Goal: Information Seeking & Learning: Learn about a topic

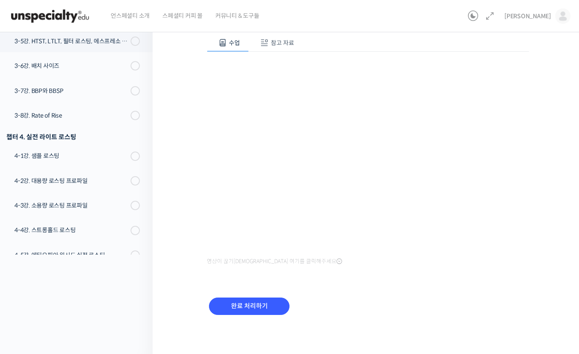
scroll to position [82, 0]
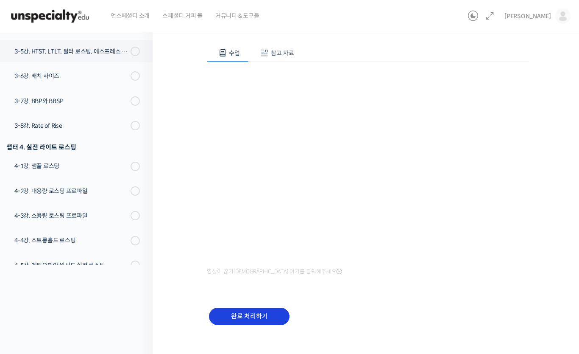
click at [279, 313] on input "완료 처리하기" at bounding box center [249, 315] width 81 height 17
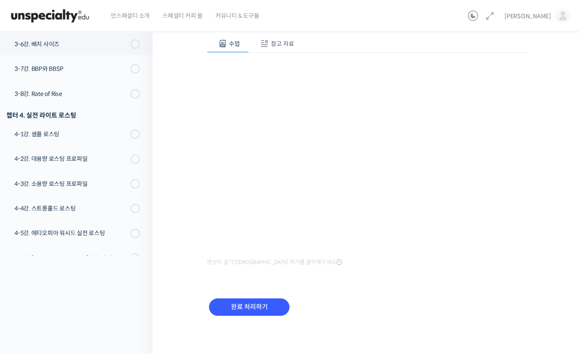
scroll to position [92, 0]
click at [255, 310] on input "완료 처리하기" at bounding box center [249, 305] width 81 height 17
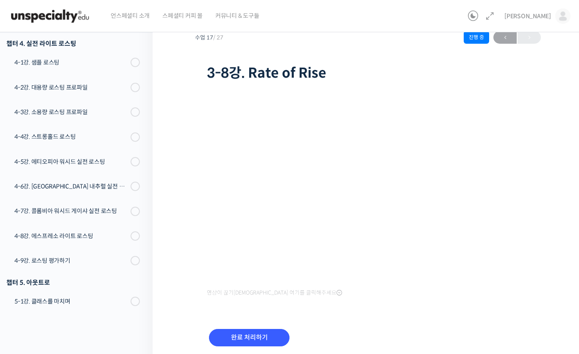
scroll to position [36, 0]
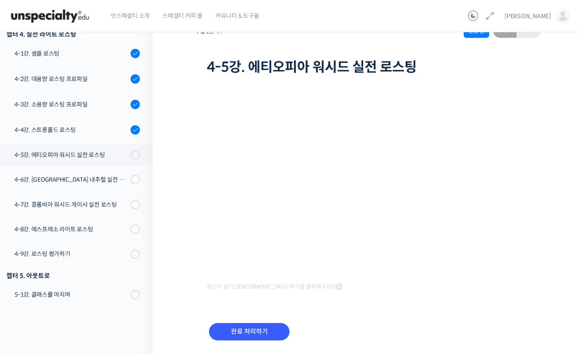
scroll to position [61, 0]
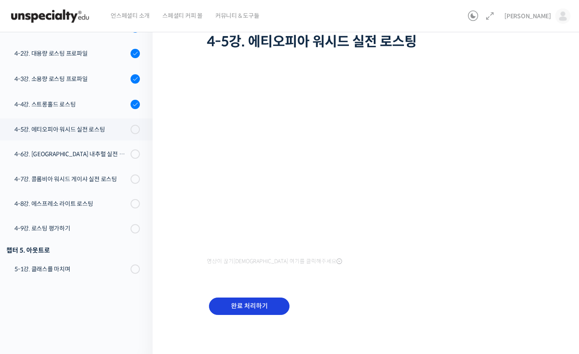
click at [272, 306] on input "완료 처리하기" at bounding box center [249, 305] width 81 height 17
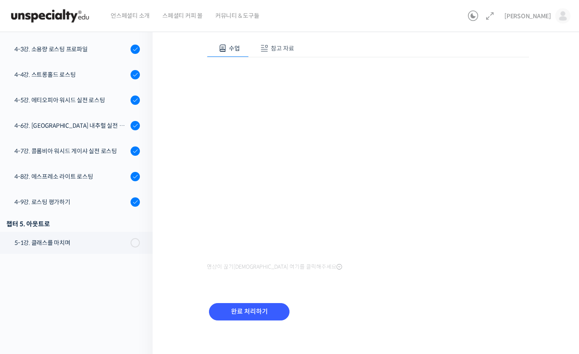
scroll to position [87, 0]
click at [262, 315] on input "완료 처리하기" at bounding box center [249, 311] width 81 height 17
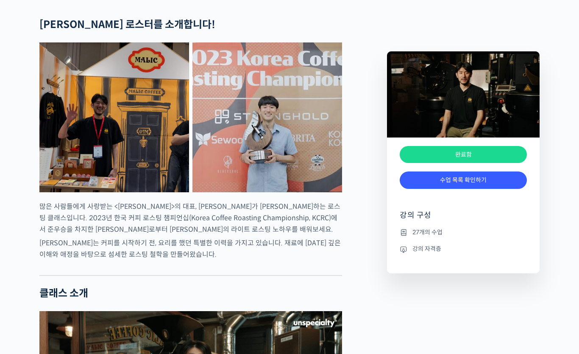
scroll to position [394, 0]
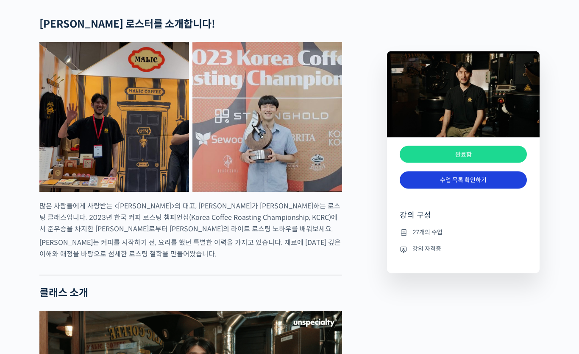
click at [506, 180] on link "수업 목록 확인하기" at bounding box center [463, 179] width 127 height 17
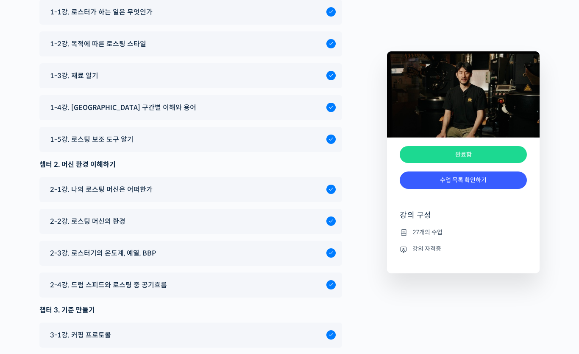
click at [499, 154] on div "완료함" at bounding box center [463, 154] width 127 height 17
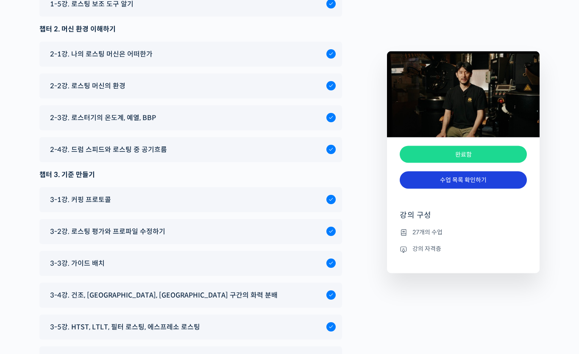
click at [501, 180] on link "수업 목록 확인하기" at bounding box center [463, 179] width 127 height 17
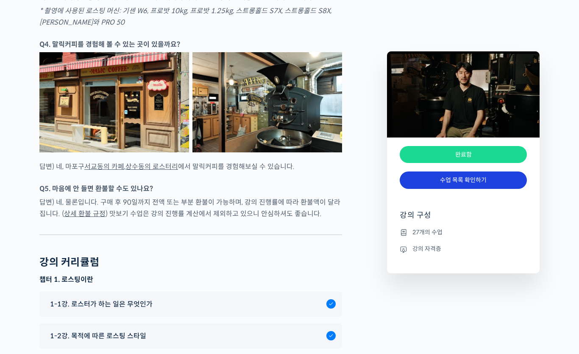
scroll to position [3121, 0]
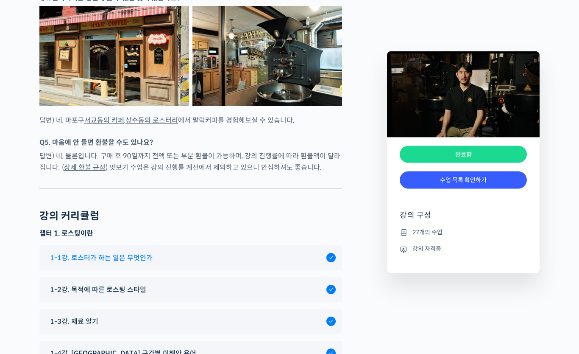
click at [286, 264] on div "1-1강. 로스터가 하는 일은 무엇인가" at bounding box center [186, 257] width 281 height 11
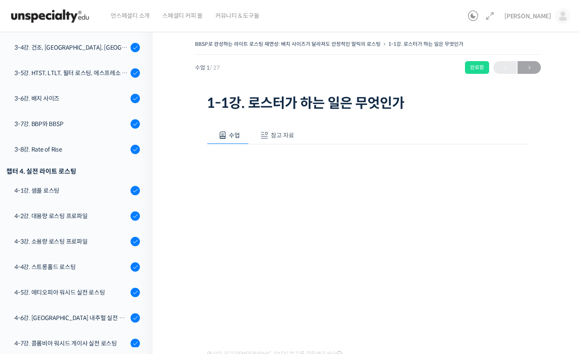
scroll to position [464, 0]
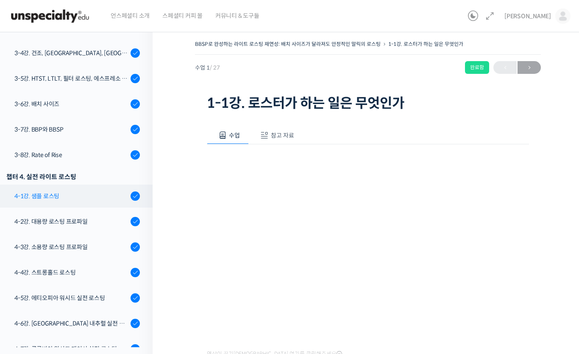
click at [114, 198] on div "4-1강. 샘플 로스팅" at bounding box center [71, 195] width 114 height 9
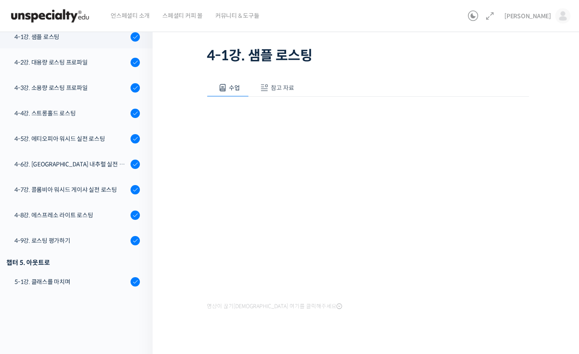
scroll to position [49, 0]
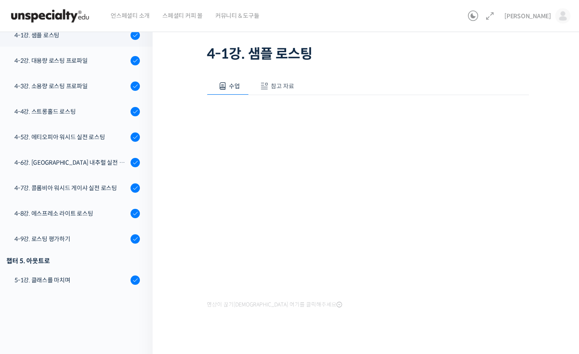
click at [273, 81] on button "참고 자료" at bounding box center [276, 87] width 54 height 18
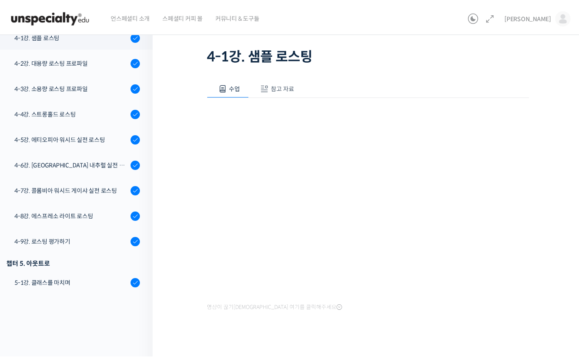
scroll to position [0, 0]
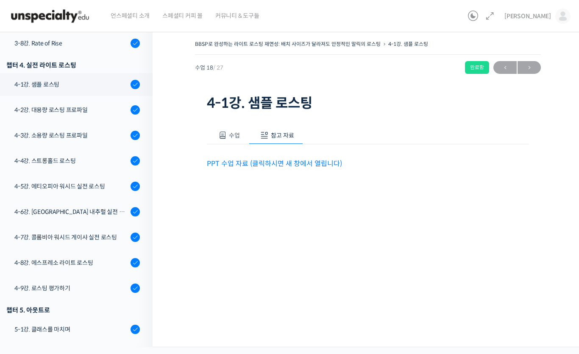
click at [327, 162] on link "PPT 수업 자료 (클릭하시면 새 창에서 열립니다)" at bounding box center [274, 163] width 135 height 9
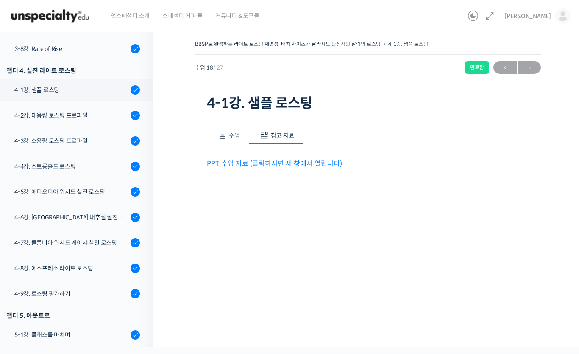
click at [237, 120] on div "수업 참고 자료 영상이 끊기신다면 여기를 클릭해주세요 PPT 수업 자료 (클릭하시면 새 창에서 열립니다)" at bounding box center [368, 161] width 322 height 95
click at [230, 133] on span "수업" at bounding box center [234, 135] width 11 height 8
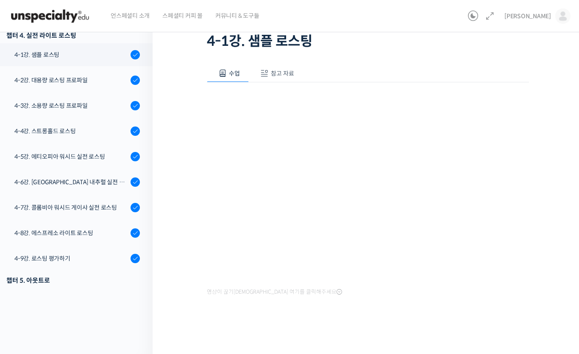
scroll to position [510, 0]
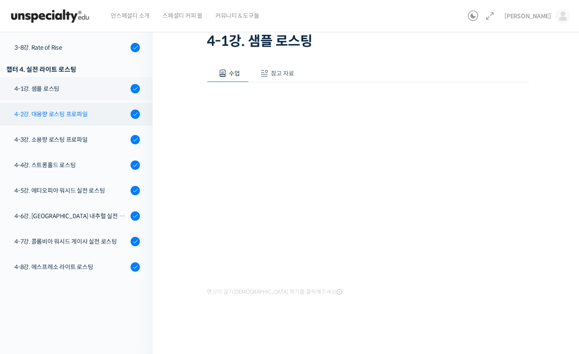
click at [96, 120] on link "4-2강. 대용량 로스팅 프로파일" at bounding box center [74, 114] width 157 height 23
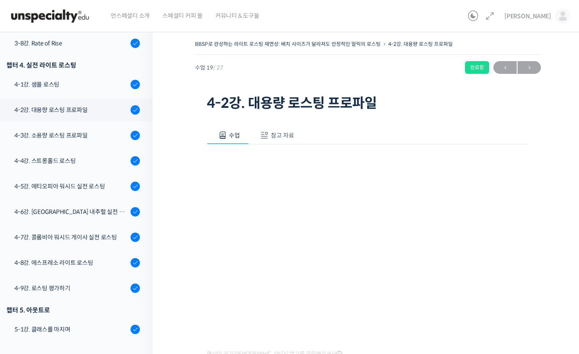
scroll to position [576, 0]
click at [95, 141] on link "4-3강. 소용량 로스팅 프로파일" at bounding box center [74, 135] width 157 height 23
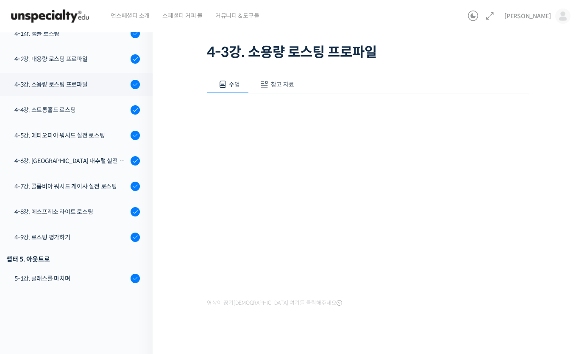
scroll to position [56, 0]
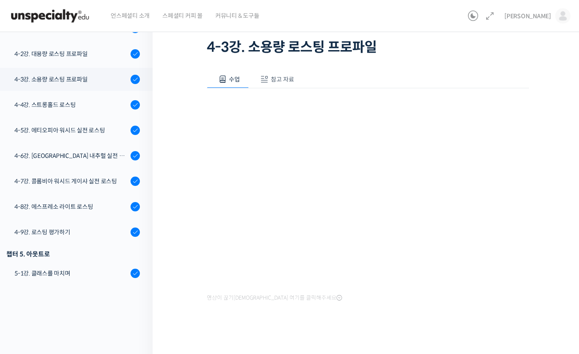
click at [282, 86] on button "참고 자료" at bounding box center [276, 80] width 54 height 18
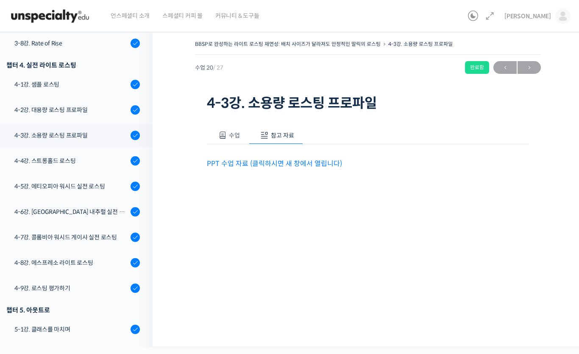
click at [288, 159] on link "PPT 수업 자료 (클릭하시면 새 창에서 열립니다)" at bounding box center [274, 163] width 135 height 9
click at [229, 136] on span "수업" at bounding box center [234, 135] width 11 height 8
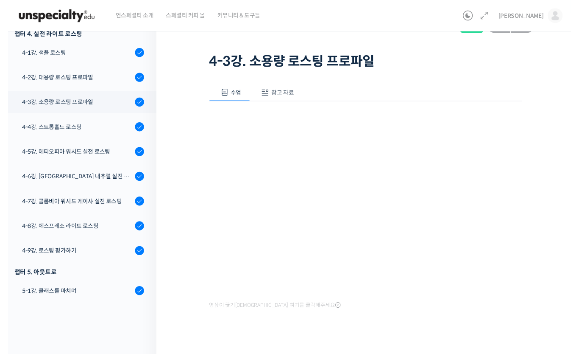
scroll to position [566, 0]
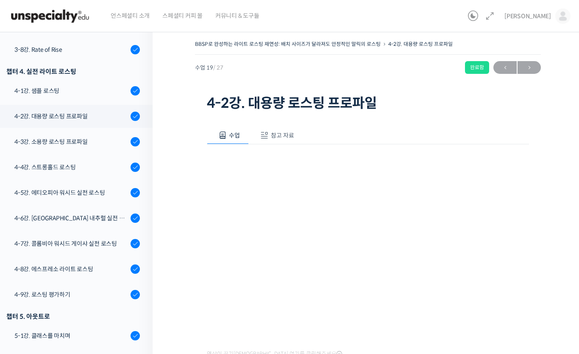
scroll to position [576, 0]
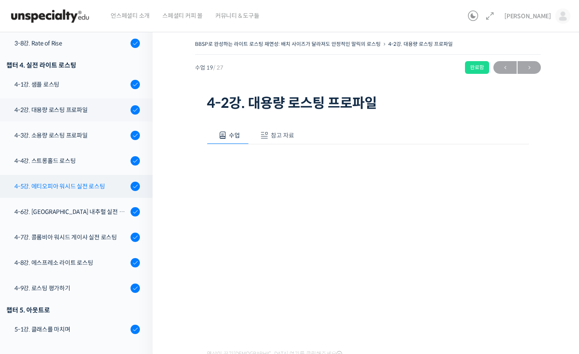
click at [89, 188] on div "4-5강. 에티오피아 워시드 실전 로스팅" at bounding box center [71, 185] width 114 height 9
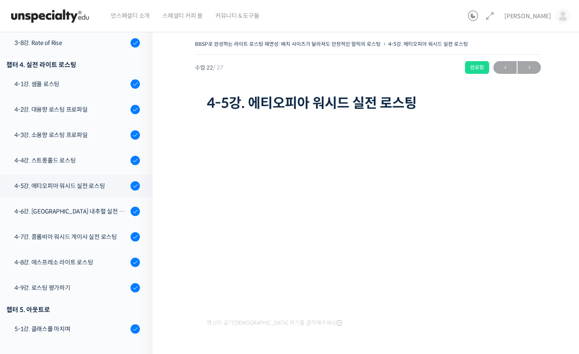
scroll to position [576, 0]
click at [114, 215] on div "4-6강. [GEOGRAPHIC_DATA] 내추럴 실전 로스팅" at bounding box center [71, 211] width 114 height 9
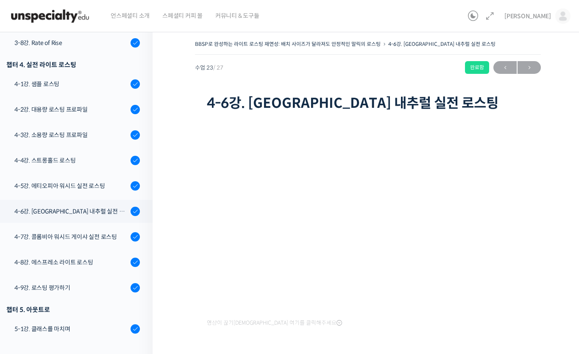
scroll to position [576, 0]
click at [75, 265] on div "4-8강. 에스프레소 라이트 로스팅" at bounding box center [71, 262] width 114 height 9
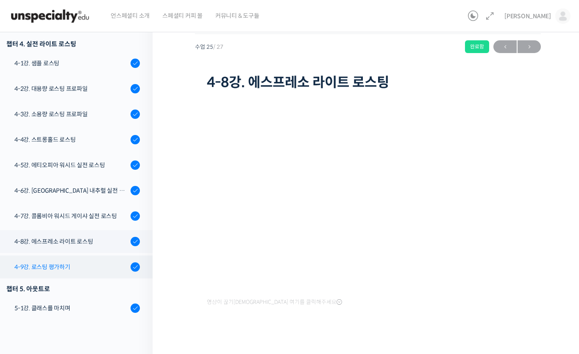
scroll to position [576, 0]
click at [85, 265] on div "4-9강. 로스팅 평가하기" at bounding box center [71, 266] width 114 height 9
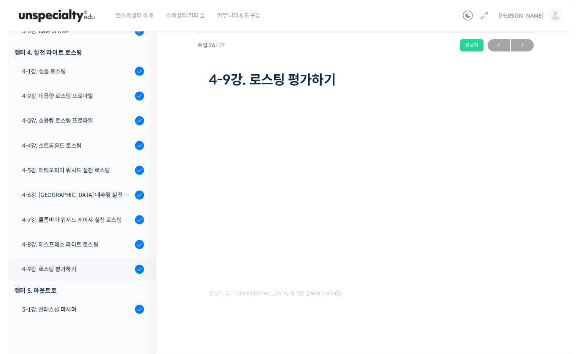
scroll to position [566, 0]
